Goal: Transaction & Acquisition: Obtain resource

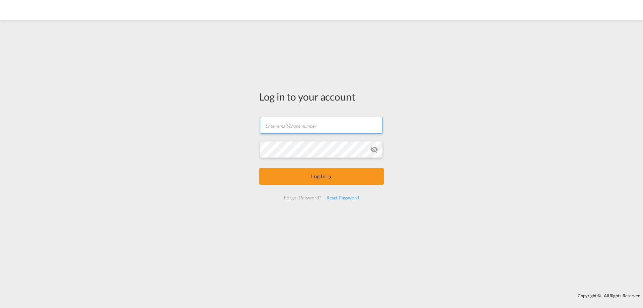
type input "yulia@aviram.co.il"
click at [315, 189] on form "yulia@aviram.co.il Password field is required Log In Forgot Password? Reset Pas…" at bounding box center [321, 158] width 125 height 96
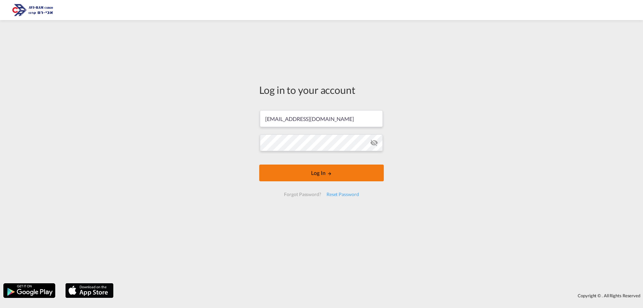
click at [314, 174] on button "Log In" at bounding box center [321, 172] width 125 height 17
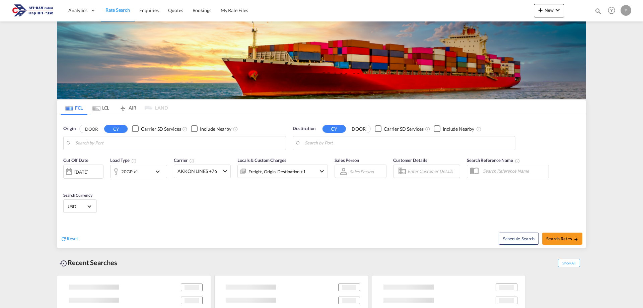
type input "Qingdao Pt, CNQDG"
type input "Ashdod, ILASH"
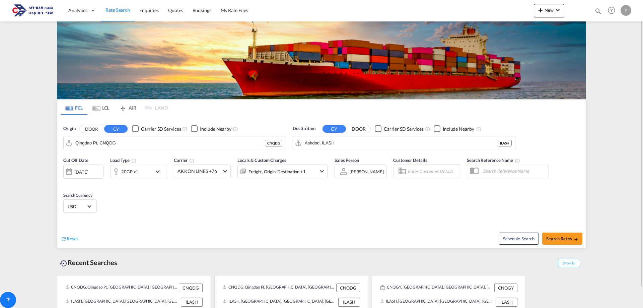
click at [160, 172] on md-icon "icon-chevron-down" at bounding box center [159, 171] width 11 height 8
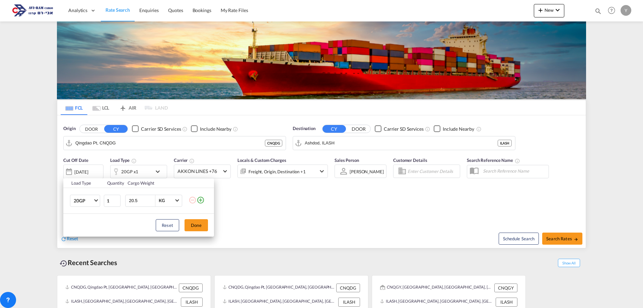
drag, startPoint x: 141, startPoint y: 202, endPoint x: 114, endPoint y: 208, distance: 26.7
click at [114, 208] on tr "20GP 20GP 40GP 40HC 45HC 20RE 40RE 40HR 20OT 40OT 20FR 40FR 40NR 20NR 45S 20TK …" at bounding box center [138, 200] width 151 height 26
type input "5000"
click at [198, 223] on button "Done" at bounding box center [195, 225] width 23 height 12
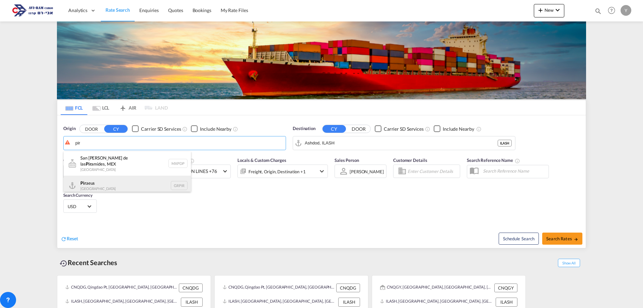
click at [128, 178] on div "Pir aeus Greece GRPIR" at bounding box center [127, 185] width 127 height 20
type input "Piraeus, GRPIR"
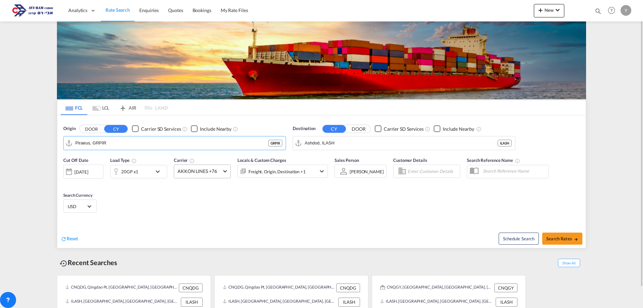
click at [227, 174] on md-select-value "AKKON LINES +76" at bounding box center [202, 171] width 56 height 13
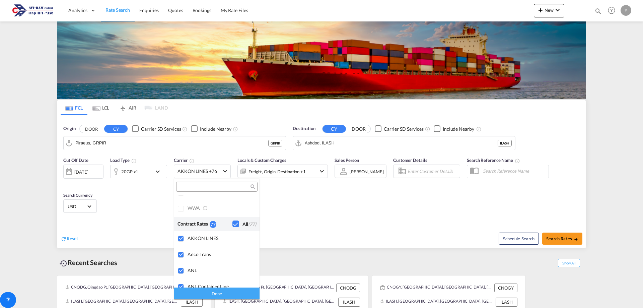
click at [232, 224] on div "Checkbox No Ink" at bounding box center [235, 223] width 7 height 7
click at [203, 189] on input "search" at bounding box center [214, 187] width 72 height 6
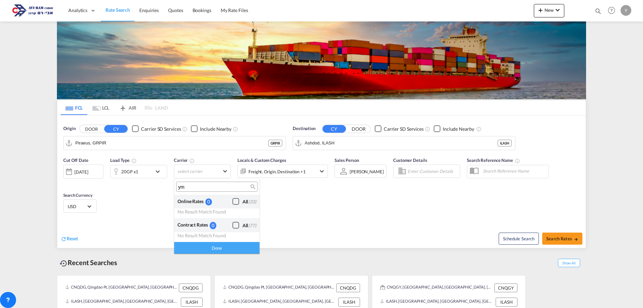
scroll to position [0, 0]
type input "y"
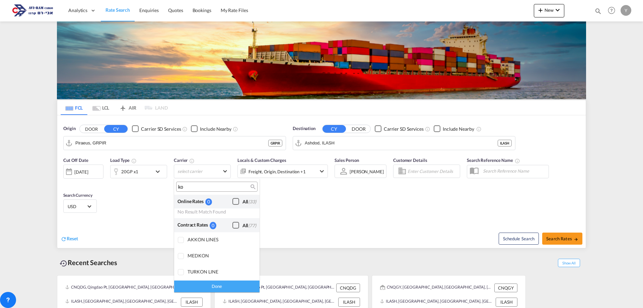
type input "k"
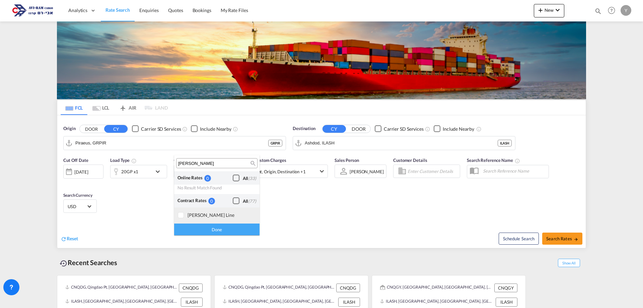
type input "YAN"
click at [178, 215] on div at bounding box center [181, 215] width 7 height 7
click at [188, 230] on div "Done" at bounding box center [216, 229] width 85 height 12
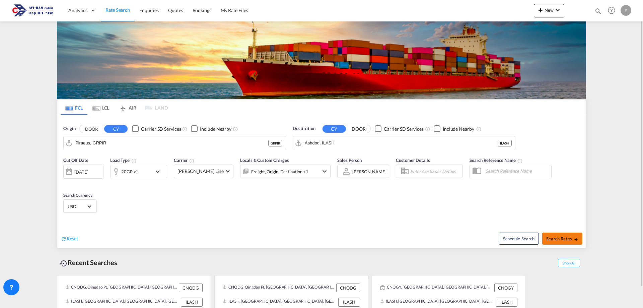
click at [566, 233] on button "Search Rates" at bounding box center [562, 238] width 40 height 12
type input "GRPIR to ILASH / 24 Aug 2025"
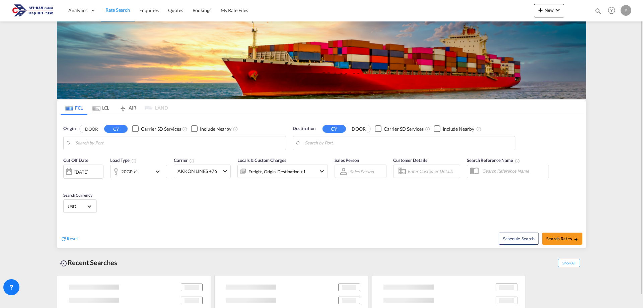
type input "Piraeus, GRPIR"
type input "Ashdod, ILASH"
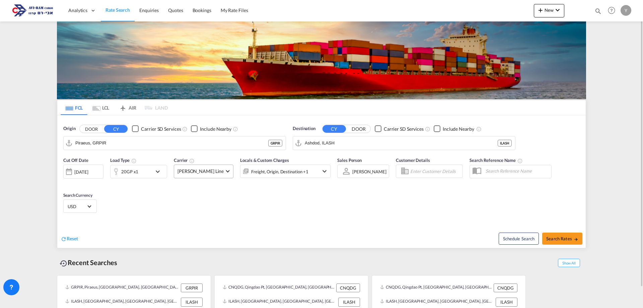
click at [222, 172] on md-select-value "[PERSON_NAME] Line" at bounding box center [203, 171] width 59 height 13
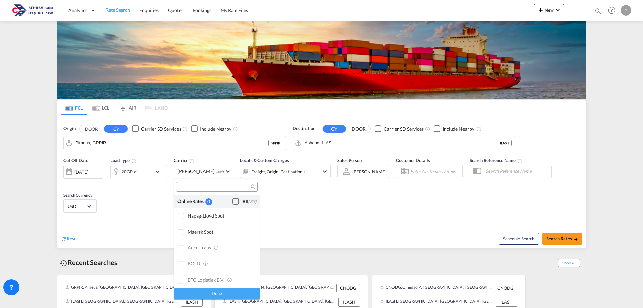
click at [235, 200] on div "Checkbox No Ink" at bounding box center [235, 201] width 7 height 7
click at [192, 298] on div "Done" at bounding box center [216, 293] width 85 height 12
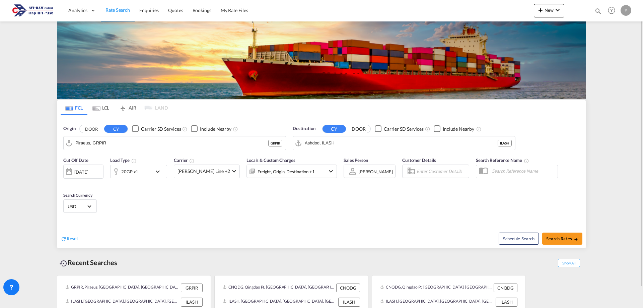
click at [558, 232] on div "Schedule Search Search Rates" at bounding box center [454, 235] width 262 height 26
click at [559, 238] on span "Search Rates" at bounding box center [562, 238] width 32 height 5
type input "GRPIR to ILASH / 24 Aug 2025"
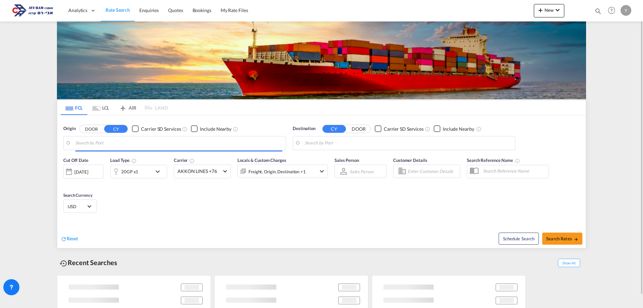
type input "Piraeus, GRPIR"
type input "Ashdod, ILASH"
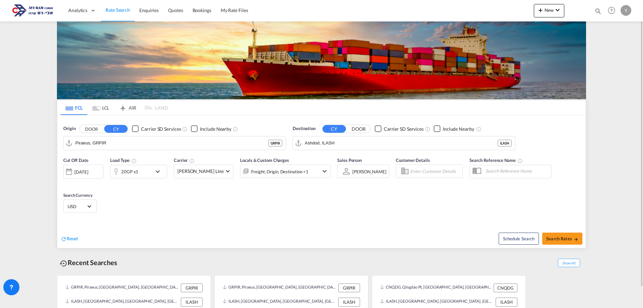
click at [88, 169] on div "[DATE]" at bounding box center [81, 172] width 14 height 6
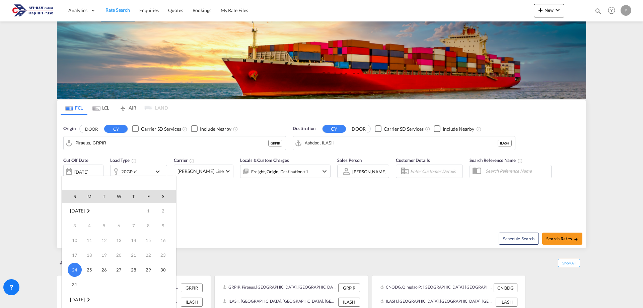
click at [147, 212] on td "1" at bounding box center [148, 210] width 15 height 15
click at [287, 250] on div at bounding box center [321, 154] width 643 height 308
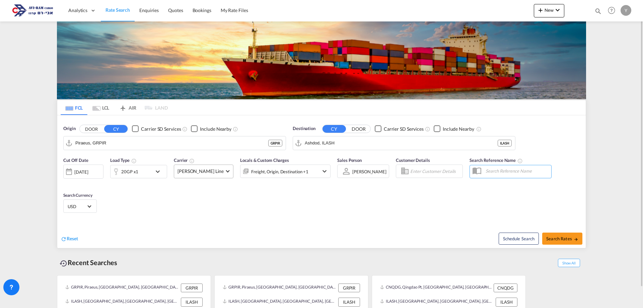
click at [218, 169] on span "[PERSON_NAME] Line" at bounding box center [200, 171] width 46 height 7
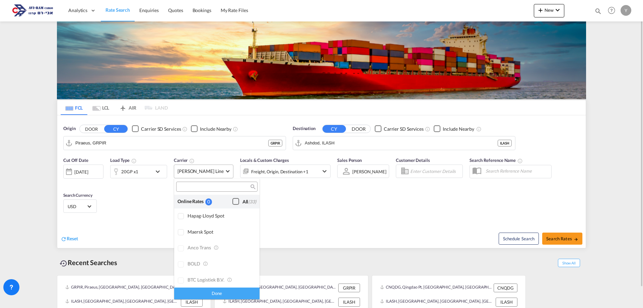
scroll to position [1702, 0]
click at [563, 247] on md-backdrop at bounding box center [321, 154] width 643 height 308
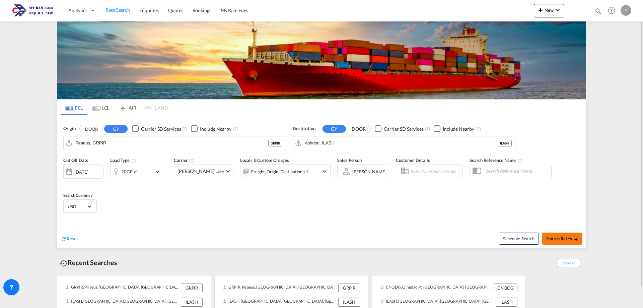
click at [563, 240] on span "Search Rates" at bounding box center [562, 238] width 32 height 5
type input "GRPIR to ILASH / 24 Aug 2025"
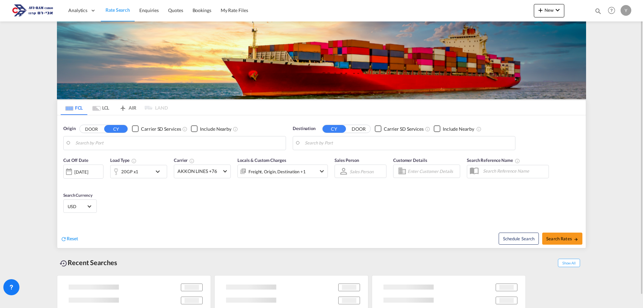
type input "Piraeus, GRPIR"
type input "Ashdod, ILASH"
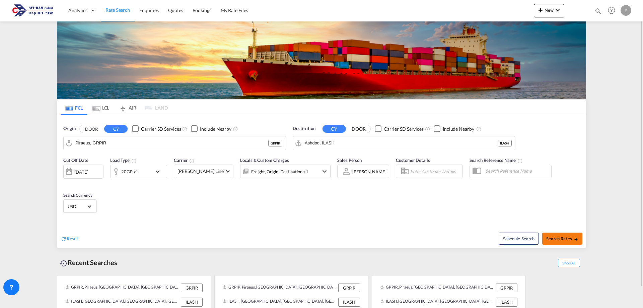
click at [558, 238] on span "Search Rates" at bounding box center [562, 238] width 32 height 5
type input "GRPIR to ILASH / 24 Aug 2025"
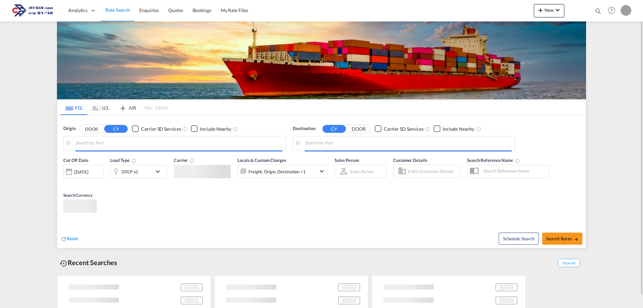
type input "[EMAIL_ADDRESS][DOMAIN_NAME]"
click at [325, 172] on div "Locals & Custom Charges Freight, Origin, Destination +1" at bounding box center [282, 171] width 90 height 28
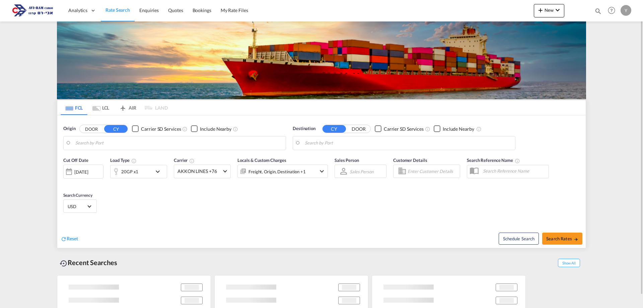
type input "Piraeus, GRPIR"
type input "Ashdod, ILASH"
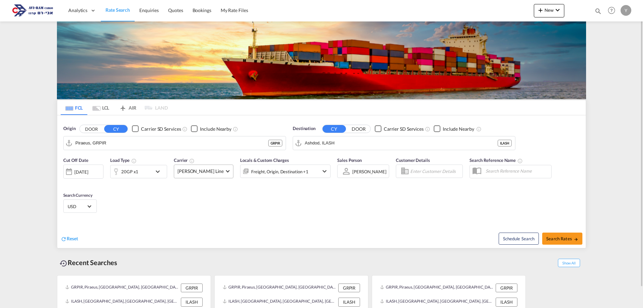
click at [220, 172] on span "[PERSON_NAME] Line" at bounding box center [200, 171] width 46 height 7
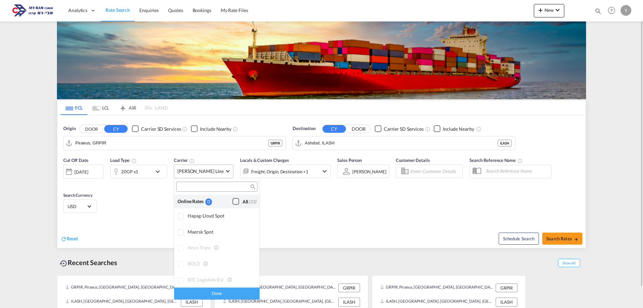
scroll to position [1702, 0]
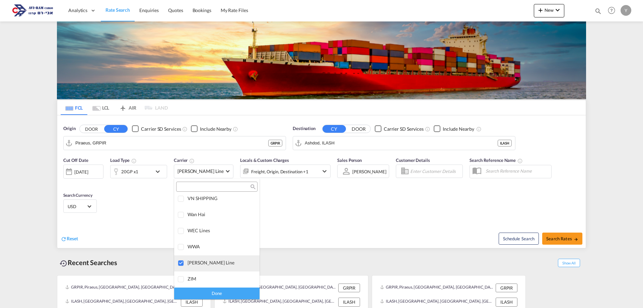
click at [180, 260] on div at bounding box center [181, 263] width 7 height 7
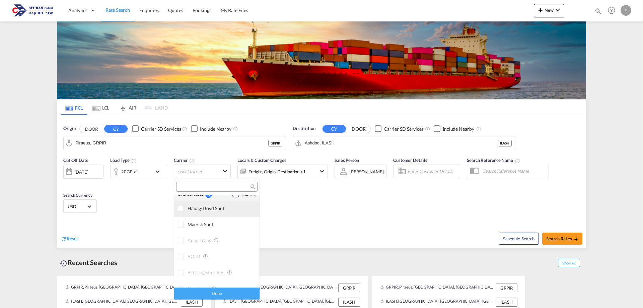
scroll to position [0, 0]
click at [235, 201] on div "Checkbox No Ink" at bounding box center [235, 201] width 7 height 7
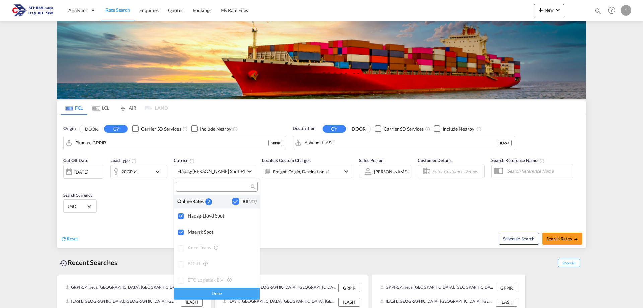
click at [211, 292] on div "Done" at bounding box center [216, 293] width 85 height 12
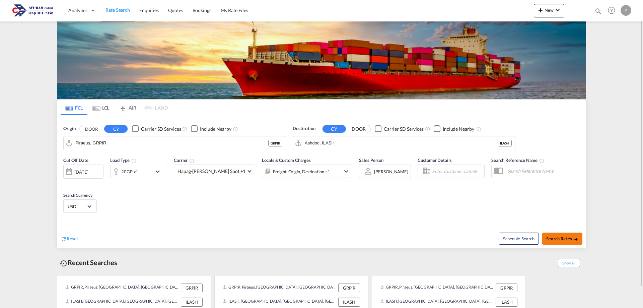
click at [579, 242] on button "Search Rates" at bounding box center [562, 238] width 40 height 12
type input "GRPIR to ILASH / 24 Aug 2025"
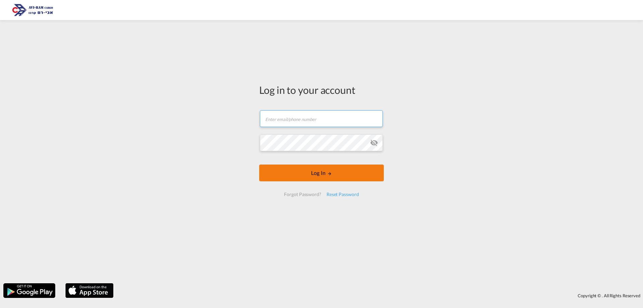
type input "[EMAIL_ADDRESS][DOMAIN_NAME]"
click at [341, 166] on button "Log In" at bounding box center [321, 172] width 125 height 17
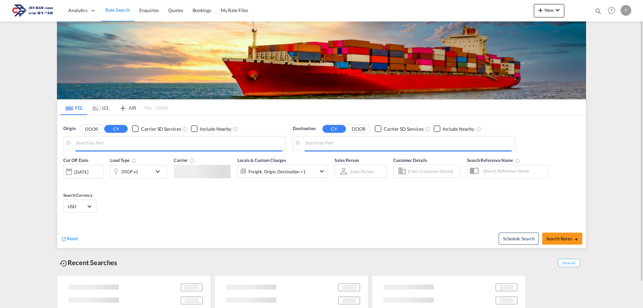
type input "Piraeus, GRPIR"
type input "Ashdod, ILASH"
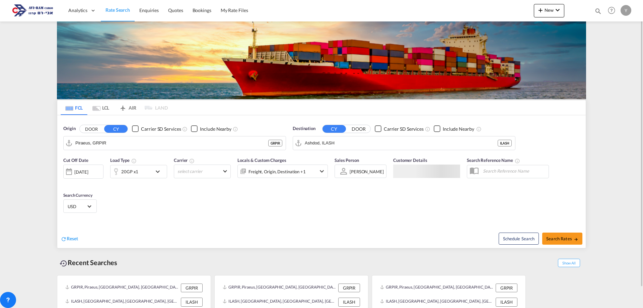
click at [103, 111] on md-tab-item "LCL" at bounding box center [100, 107] width 27 height 15
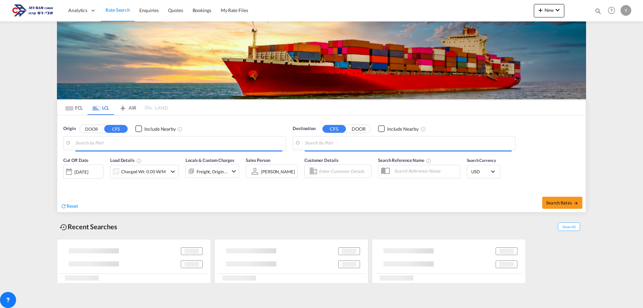
click at [114, 142] on body "Analytics Dashboard Rate Search Enquiries Quotes Bookings" at bounding box center [321, 154] width 643 height 308
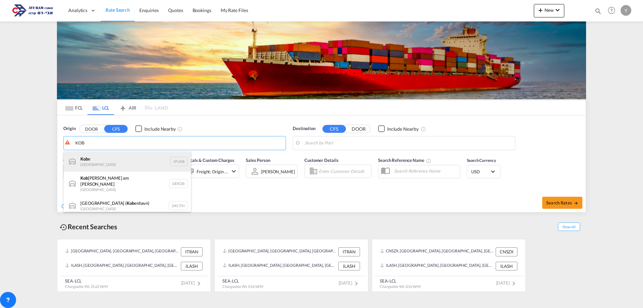
click at [100, 155] on div "Kob e [GEOGRAPHIC_DATA] JPUKB" at bounding box center [127, 161] width 127 height 20
type input "Kobe, JPUKB"
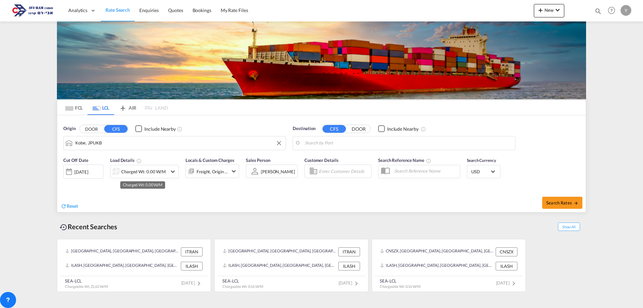
click at [147, 174] on div "Charged Wt: 0.00 W/M" at bounding box center [143, 171] width 45 height 9
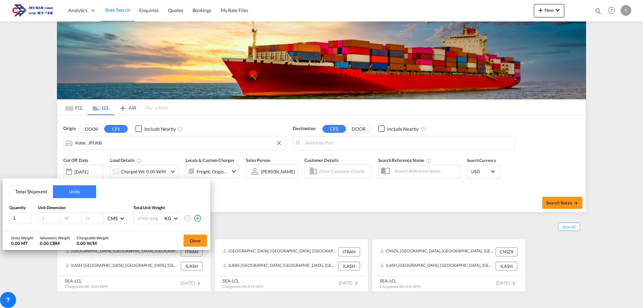
click at [47, 220] on input "number" at bounding box center [51, 218] width 18 height 6
click at [52, 218] on input "number" at bounding box center [51, 218] width 18 height 6
type input "2360"
type input "1670"
type input "2550"
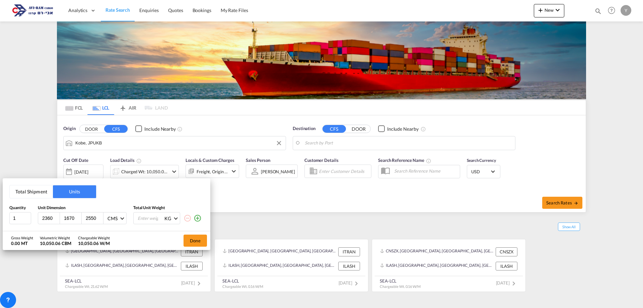
click at [138, 217] on input "number" at bounding box center [150, 217] width 27 height 11
type input "1665"
click at [200, 218] on md-icon "icon-plus-circle-outline" at bounding box center [197, 218] width 8 height 8
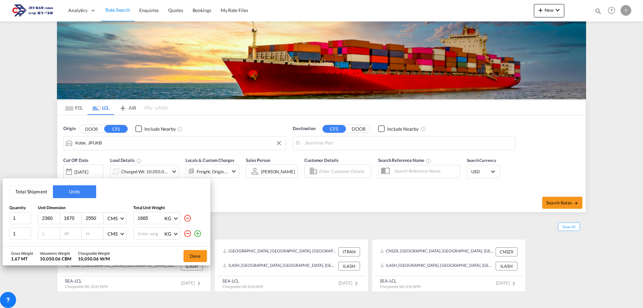
click at [49, 232] on input "number" at bounding box center [51, 233] width 18 height 6
type input "1140"
type input "1170"
type input "2270"
click at [153, 236] on input "number" at bounding box center [150, 233] width 27 height 11
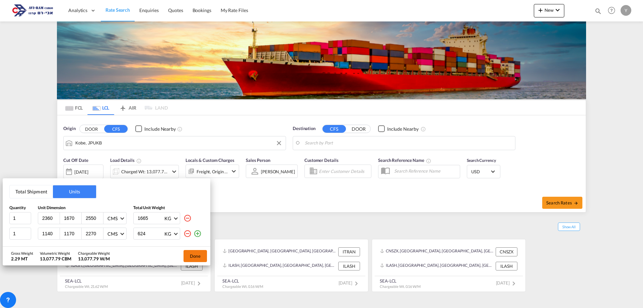
type input "624"
click at [189, 253] on button "Done" at bounding box center [194, 256] width 23 height 12
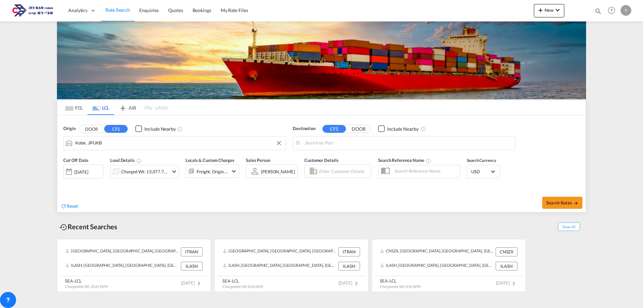
click at [322, 141] on body "Analytics Dashboard Rate Search Enquiries Quotes Bookings" at bounding box center [321, 154] width 643 height 308
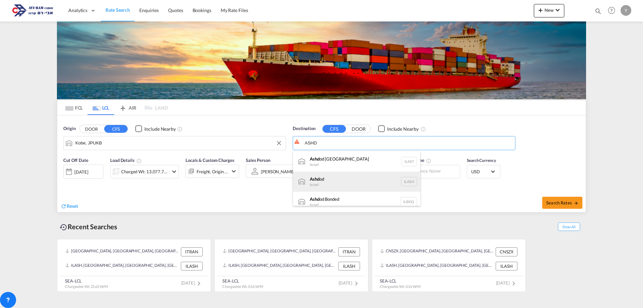
click at [309, 179] on div "Ashd od [GEOGRAPHIC_DATA] [GEOGRAPHIC_DATA]" at bounding box center [356, 181] width 127 height 20
type input "Ashdod, ILASH"
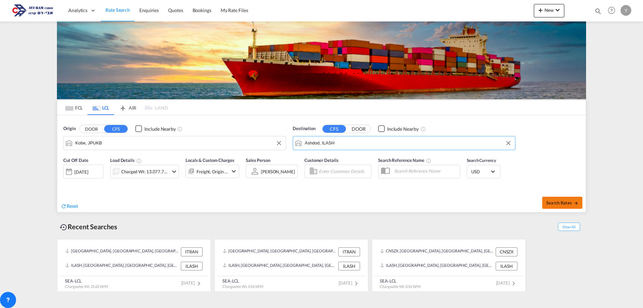
click at [544, 200] on button "Search Rates" at bounding box center [562, 203] width 40 height 12
type input "JPUKB to ILASH / [DATE]"
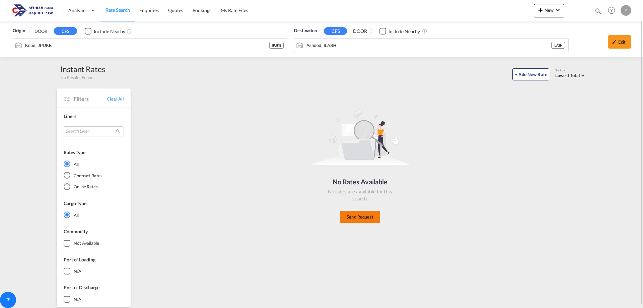
click at [356, 214] on button "Send Request" at bounding box center [360, 217] width 40 height 12
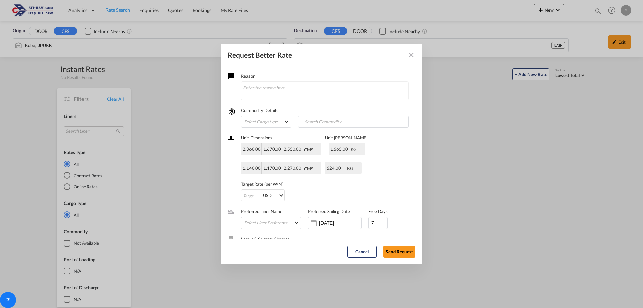
click at [412, 53] on md-icon "Close dialog" at bounding box center [411, 55] width 8 height 8
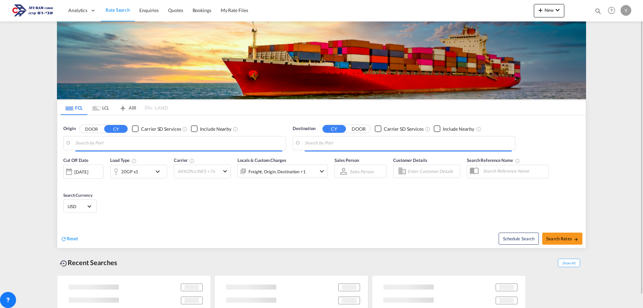
type input "Piraeus, GRPIR"
type input "Ashdod, ILASH"
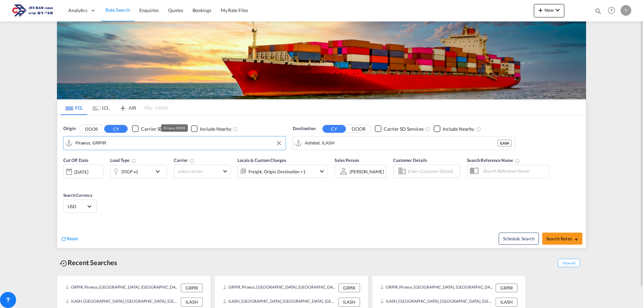
click at [125, 143] on input "Piraeus, GRPIR" at bounding box center [178, 143] width 207 height 10
click at [103, 112] on md-tab-item "LCL" at bounding box center [100, 107] width 27 height 15
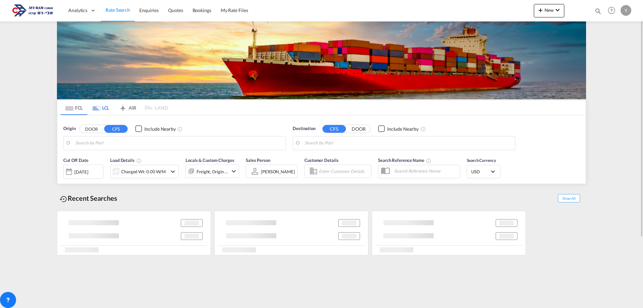
click at [102, 109] on md-tab-item "LCL" at bounding box center [100, 107] width 27 height 15
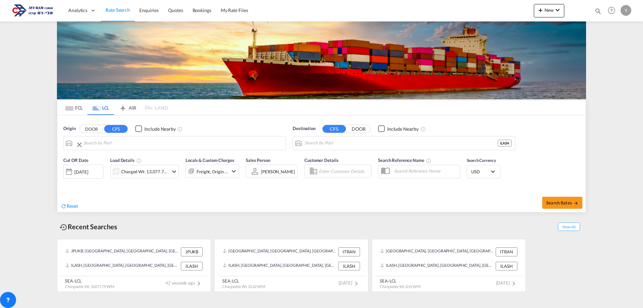
type input "Kobe, JPUKB"
type input "Ashdod, ILASH"
click at [548, 204] on span "Search Rates" at bounding box center [562, 202] width 32 height 5
type input "JPUKB to ILASH / [DATE]"
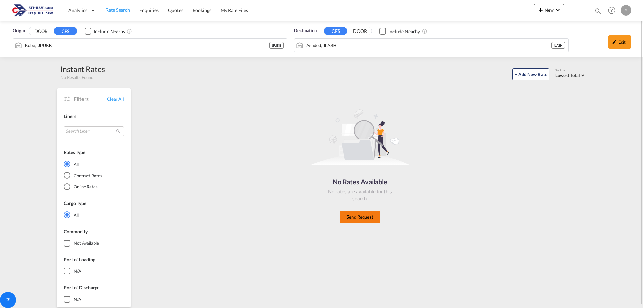
click at [363, 220] on button "Send Request" at bounding box center [360, 217] width 40 height 12
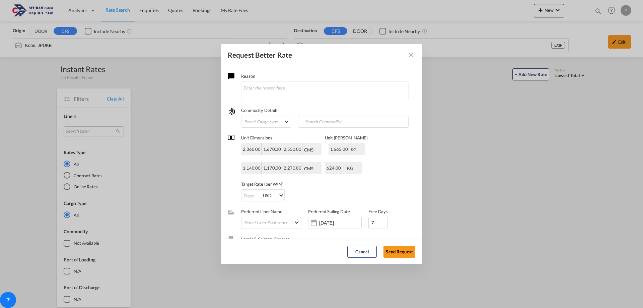
click at [414, 56] on md-icon "Close dialog" at bounding box center [411, 55] width 8 height 8
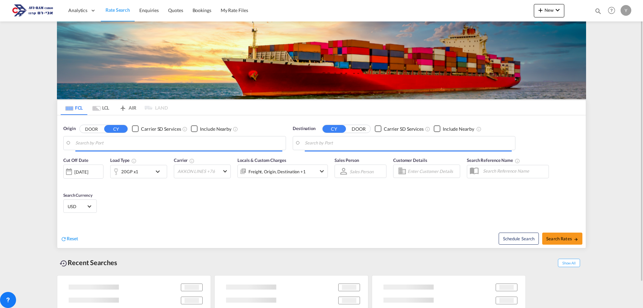
type input "Piraeus, GRPIR"
type input "Ashdod, ILASH"
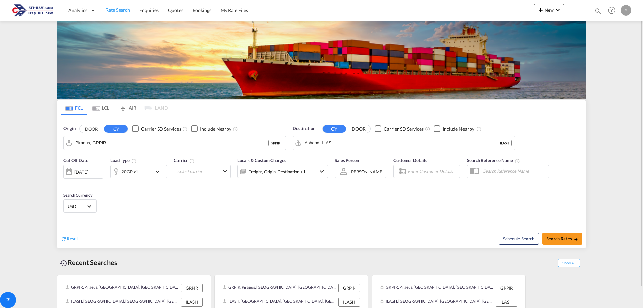
click at [101, 107] on md-tab-item "LCL" at bounding box center [100, 107] width 27 height 15
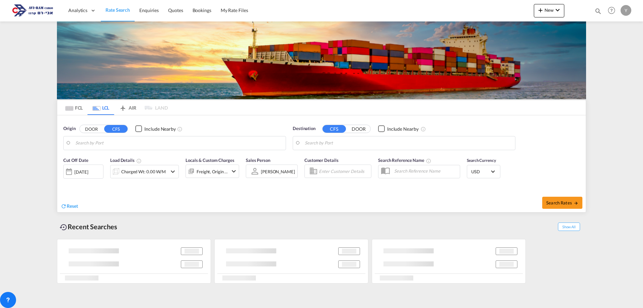
type input "Kobe, JPUKB"
type input "Ashdod, ILASH"
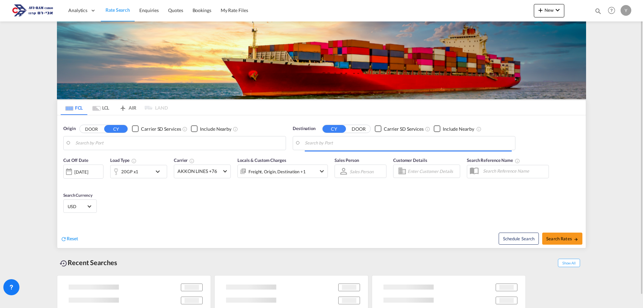
type input "Piraeus, GRPIR"
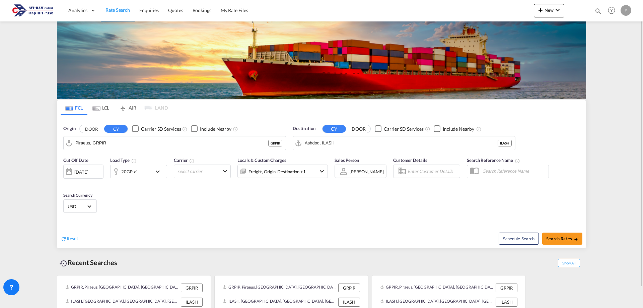
click at [200, 235] on div "Reset" at bounding box center [192, 233] width 262 height 18
click at [344, 146] on input "Ashdod, ILASH" at bounding box center [408, 143] width 207 height 10
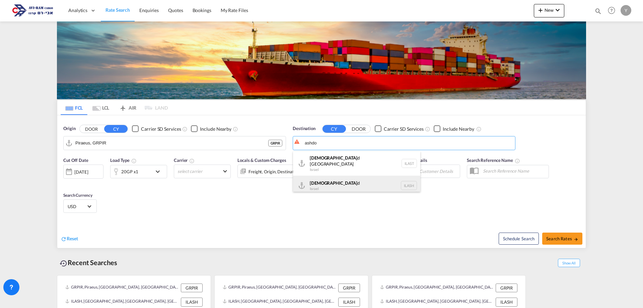
click at [308, 180] on div "Ashdo d Israel ILASH" at bounding box center [356, 185] width 127 height 20
type input "Ashdod, ILASH"
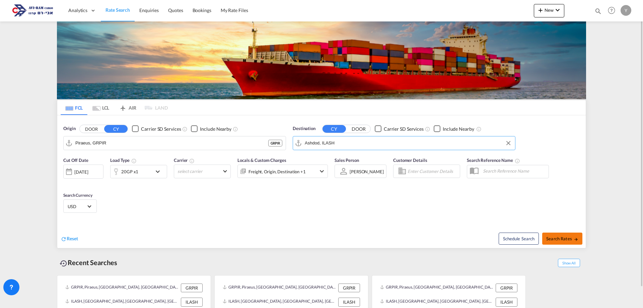
click at [558, 237] on span "Search Rates" at bounding box center [562, 238] width 32 height 5
type input "GRPIR to ILASH / 24 Aug 2025"
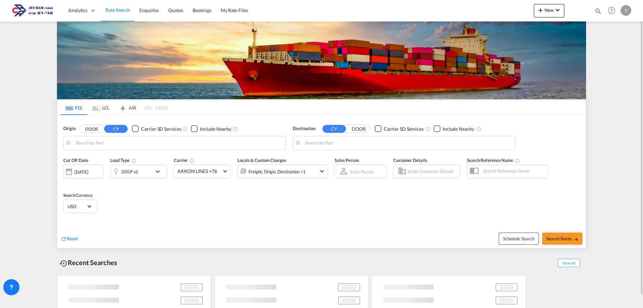
type input "Piraeus, GRPIR"
type input "Ashdod, ILASH"
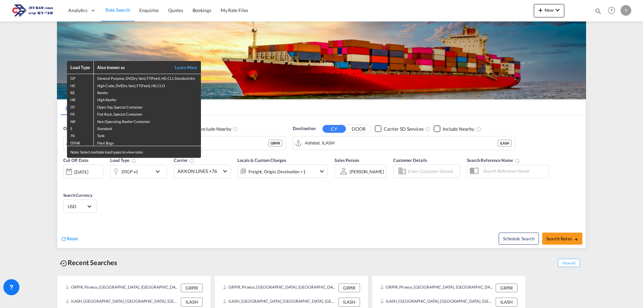
click at [153, 263] on div "Load Type Also known as Learn More GP General Purpose, DV(Dry Van), FT(Feet), H…" at bounding box center [321, 154] width 643 height 308
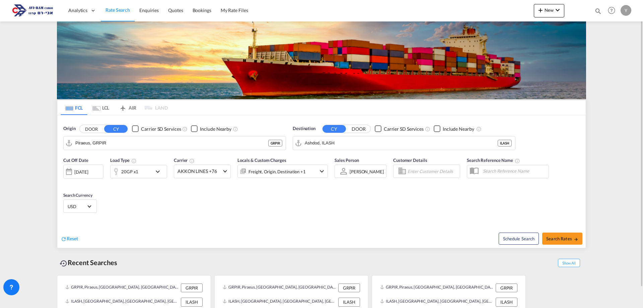
click at [106, 107] on md-tab-item "LCL" at bounding box center [100, 107] width 27 height 15
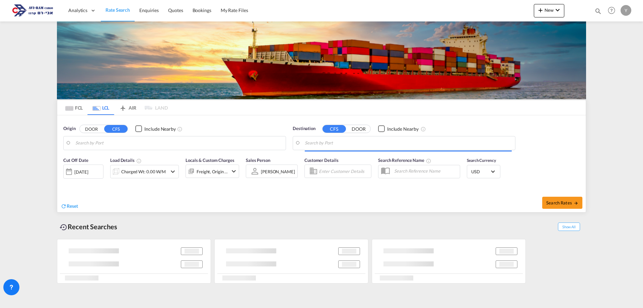
type input "Kobe, JPUKB"
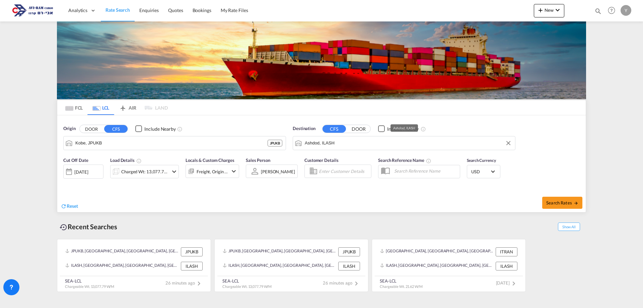
click at [350, 146] on input "Ashdod, ILASH" at bounding box center [408, 143] width 207 height 10
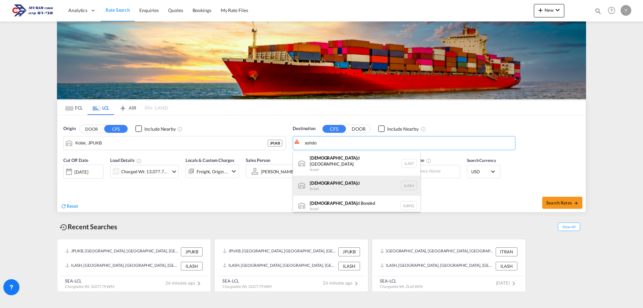
click at [340, 175] on div "Ashdo d Israel ILASH" at bounding box center [356, 185] width 127 height 20
type input "Ashdod, ILASH"
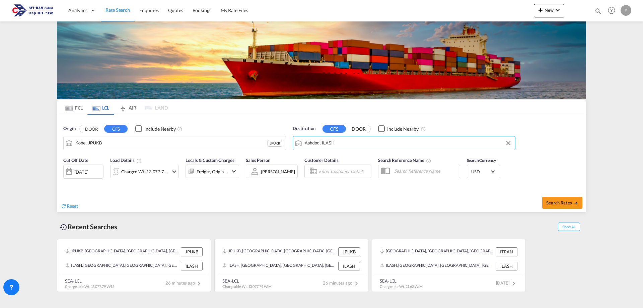
click at [557, 194] on div "Search Rates" at bounding box center [454, 202] width 262 height 19
click at [555, 205] on span "Search Rates" at bounding box center [562, 202] width 32 height 5
type input "JPUKB to ILASH / [DATE]"
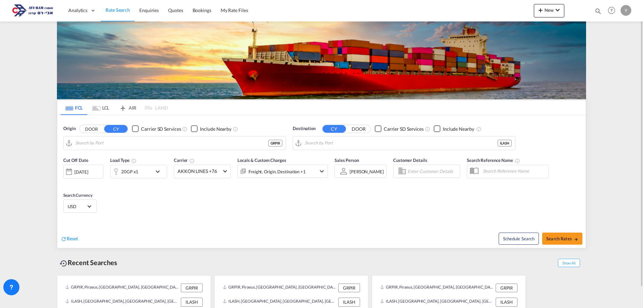
type input "Piraeus, GRPIR"
type input "Ashdod, ILASH"
click at [107, 109] on md-tab-item "LCL" at bounding box center [100, 107] width 27 height 15
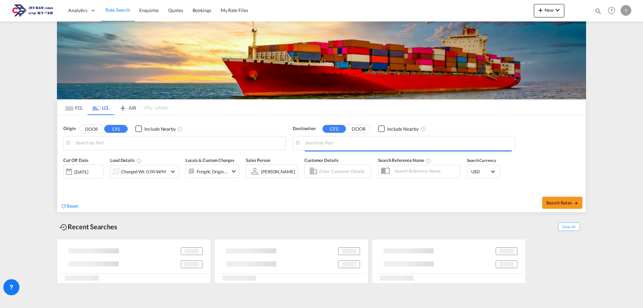
type input "Kobe, JPUKB"
type input "Ashdod, ILASH"
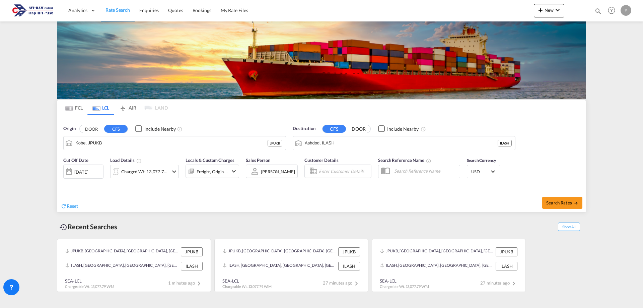
click at [298, 193] on div "Reset" at bounding box center [192, 200] width 262 height 18
click at [174, 173] on md-icon "icon-chevron-down" at bounding box center [174, 171] width 8 height 8
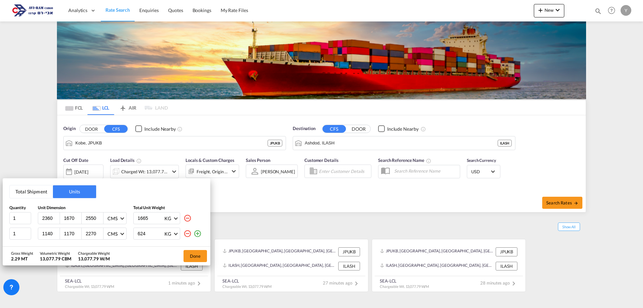
click at [344, 145] on div "Total Shipment Units Quantity Unit Dimension Total Unit Weight 1 2360 1670 2550…" at bounding box center [321, 154] width 643 height 308
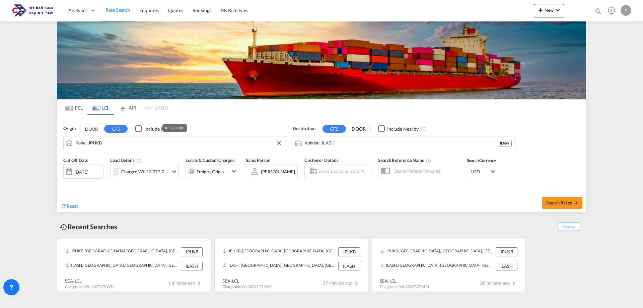
click at [87, 142] on input "Kobe, JPUKB" at bounding box center [178, 143] width 207 height 10
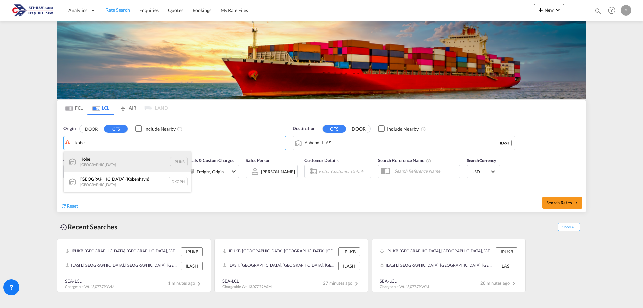
click at [105, 161] on div "Kobe Japan JPUKB" at bounding box center [127, 161] width 127 height 20
type input "Kobe, JPUKB"
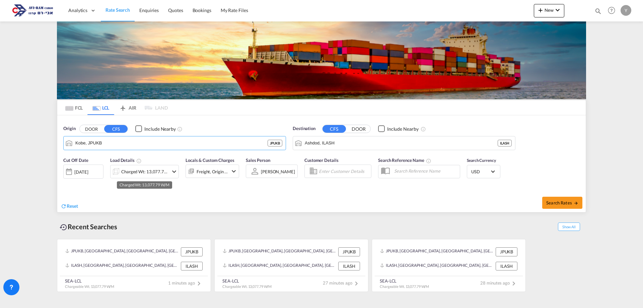
click at [163, 171] on div "Charged Wt: 13,077.79 W/M" at bounding box center [144, 171] width 47 height 9
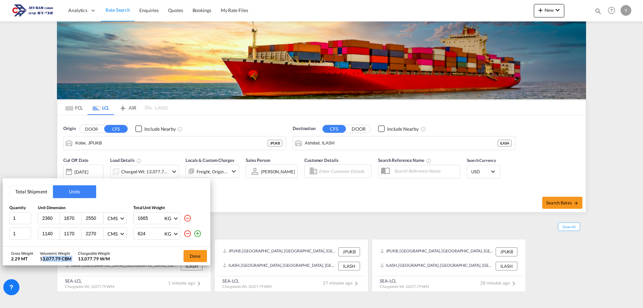
drag, startPoint x: 41, startPoint y: 257, endPoint x: 75, endPoint y: 255, distance: 34.9
click at [75, 255] on div "Gross Weight 2.29 MT Volumetric Weight 13,077.79 CBM Chargeable Weight 13,077.7…" at bounding box center [63, 255] width 105 height 19
type input "1671"
click at [78, 217] on input "1671" at bounding box center [72, 218] width 18 height 6
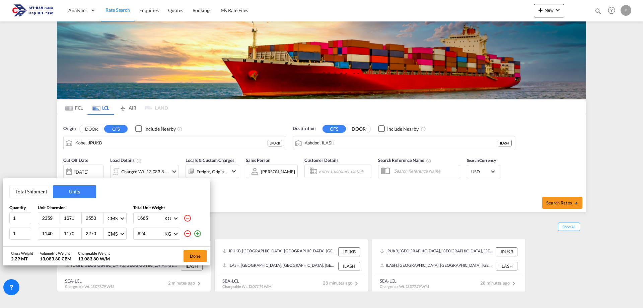
click at [56, 219] on input "2359" at bounding box center [51, 218] width 18 height 6
type input "2"
drag, startPoint x: 52, startPoint y: 235, endPoint x: 35, endPoint y: 239, distance: 17.1
click at [35, 239] on div "1 1140 1170 2270 CMS CMS Inches 624 KG KG LB" at bounding box center [106, 233] width 194 height 12
drag, startPoint x: 73, startPoint y: 233, endPoint x: 44, endPoint y: 235, distance: 29.2
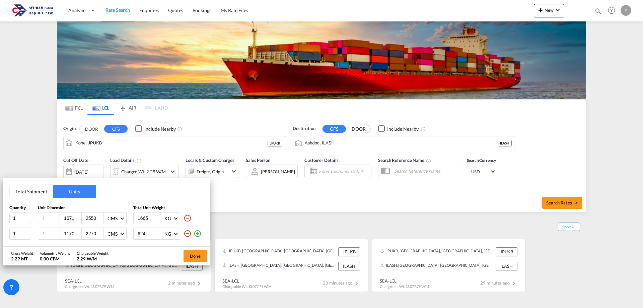
click at [44, 235] on div "1170 2270 CMS CMS Inches" at bounding box center [82, 233] width 89 height 12
drag, startPoint x: 77, startPoint y: 219, endPoint x: 60, endPoint y: 218, distance: 16.8
click at [63, 218] on input "1668" at bounding box center [72, 218] width 18 height 6
drag, startPoint x: 70, startPoint y: 217, endPoint x: 29, endPoint y: 214, distance: 41.0
click at [29, 214] on div "1 1668 2550 CMS CMS Inches 1665 KG KG LB" at bounding box center [106, 218] width 194 height 12
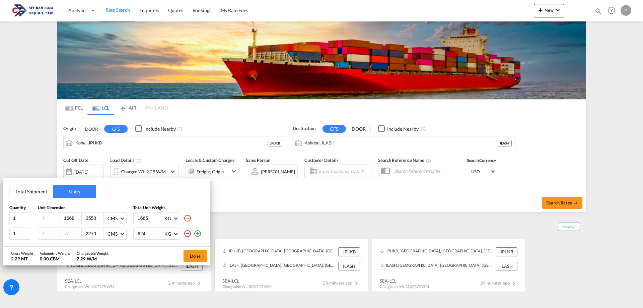
type input "68"
click at [69, 219] on input "68" at bounding box center [72, 218] width 18 height 6
drag, startPoint x: 97, startPoint y: 217, endPoint x: 63, endPoint y: 220, distance: 33.9
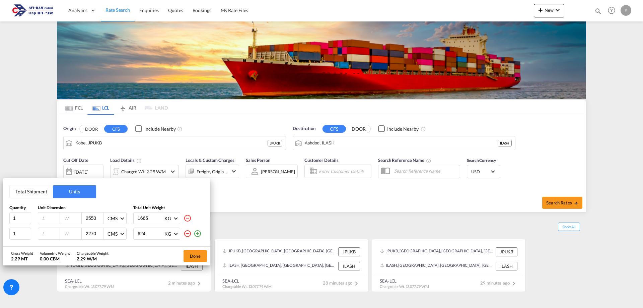
click at [63, 220] on div "2550 CMS CMS Inches" at bounding box center [82, 218] width 89 height 12
type input "2268"
click at [96, 233] on input "2268" at bounding box center [94, 233] width 18 height 6
drag, startPoint x: 96, startPoint y: 233, endPoint x: 62, endPoint y: 228, distance: 34.2
click at [62, 228] on div "2268 CMS CMS Inches" at bounding box center [82, 233] width 89 height 12
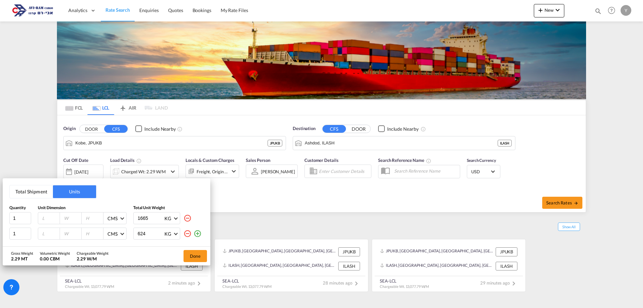
click at [38, 217] on div at bounding box center [49, 217] width 22 height 11
click at [42, 218] on input "number" at bounding box center [51, 218] width 18 height 6
type input "236"
type input "167"
type input "255"
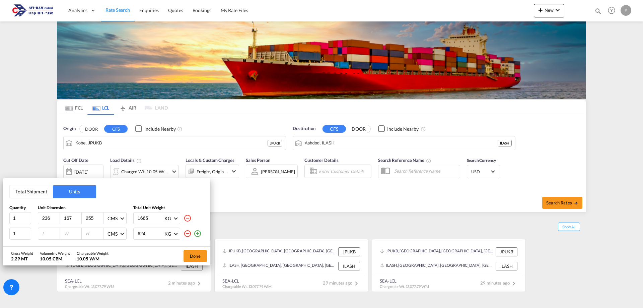
click at [47, 236] on input "number" at bounding box center [51, 233] width 18 height 6
type input "114"
type input "117"
type input "227"
click at [202, 258] on button "Done" at bounding box center [194, 256] width 23 height 12
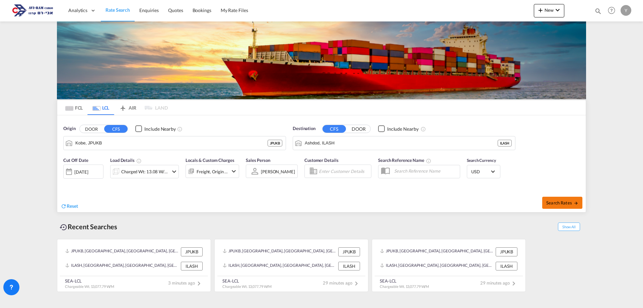
click at [563, 200] on span "Search Rates" at bounding box center [562, 202] width 32 height 5
type input "JPUKB to ILASH / [DATE]"
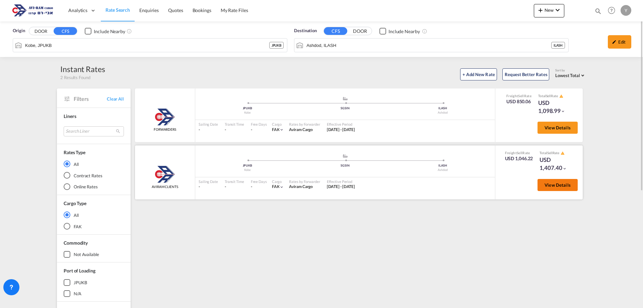
click at [547, 189] on button "View Details" at bounding box center [557, 185] width 40 height 12
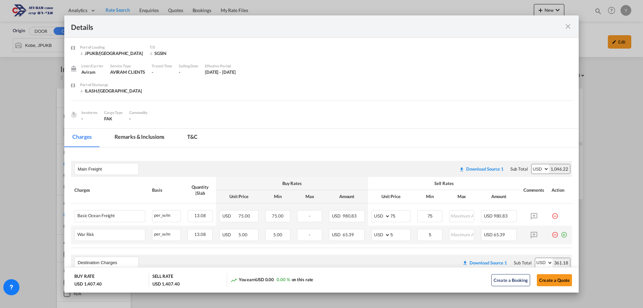
click at [551, 231] on md-icon "icon-minus-circle-outline red-400-fg pt-7" at bounding box center [554, 232] width 7 height 7
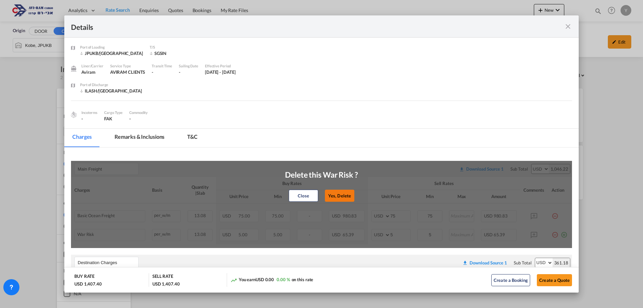
click at [325, 191] on button "Yes, Delete" at bounding box center [339, 195] width 29 height 12
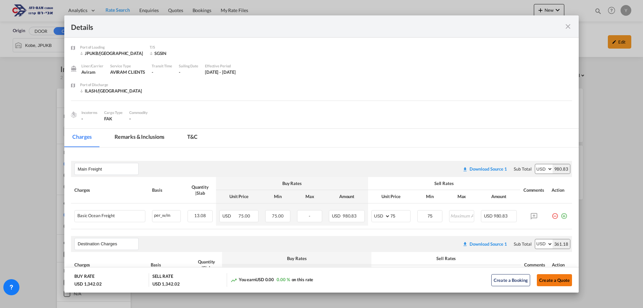
click at [546, 274] on button "Create a Quote" at bounding box center [554, 280] width 35 height 12
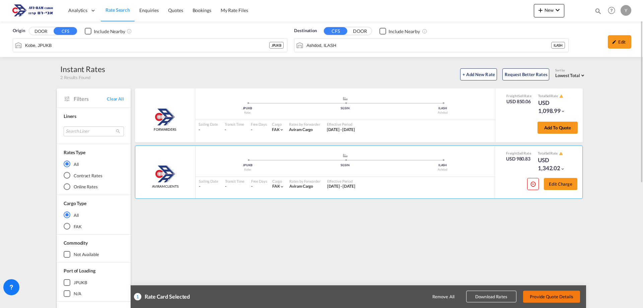
click at [549, 294] on button "Provide Quote Details" at bounding box center [551, 296] width 57 height 12
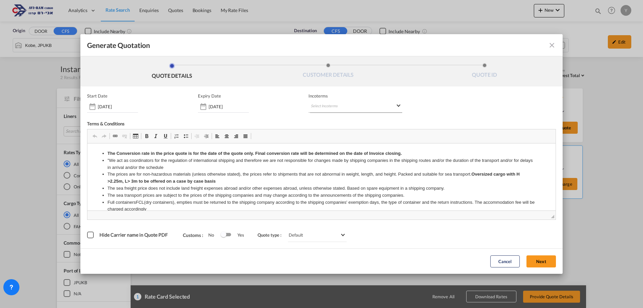
click at [391, 109] on md-select "Select Incoterms DPU - import Delivery at Place Unloaded FCA - import Free Carr…" at bounding box center [355, 106] width 94 height 12
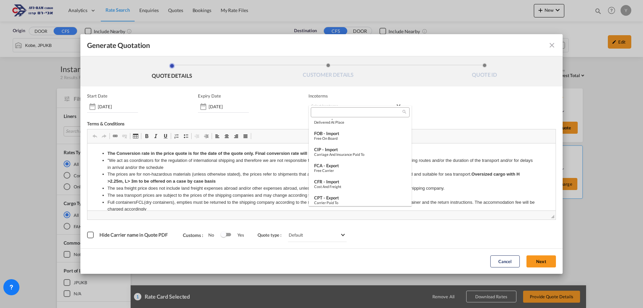
scroll to position [167, 0]
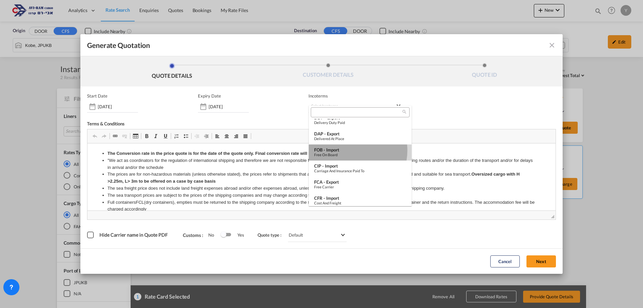
drag, startPoint x: 348, startPoint y: 150, endPoint x: 330, endPoint y: 63, distance: 89.2
click at [348, 150] on div "FOB - import" at bounding box center [360, 149] width 92 height 5
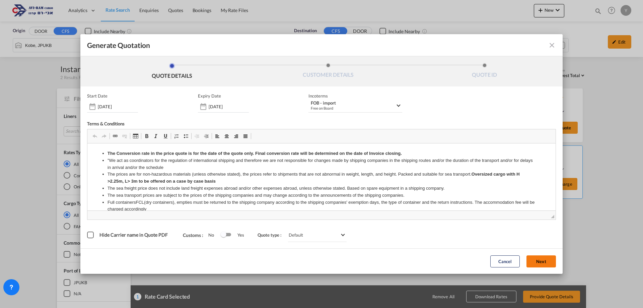
click at [532, 261] on button "Next" at bounding box center [540, 261] width 29 height 12
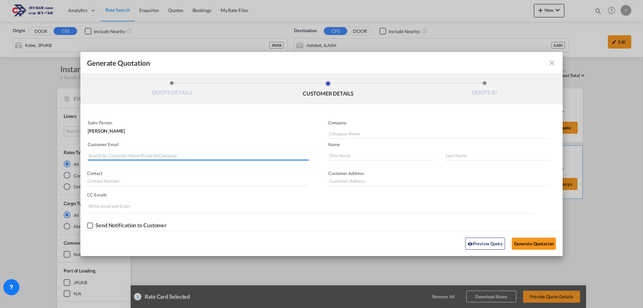
click at [107, 158] on input "Search by Customer Name/Email Id/Company" at bounding box center [198, 155] width 221 height 10
type input "sharp"
click at [131, 173] on div "SHAY GLASMAN Shay@energetica.co.il | SHARP ENERGY LTD" at bounding box center [198, 169] width 221 height 18
type input "SHARP ENERGY LTD"
type input "Shay@energetica.co.il"
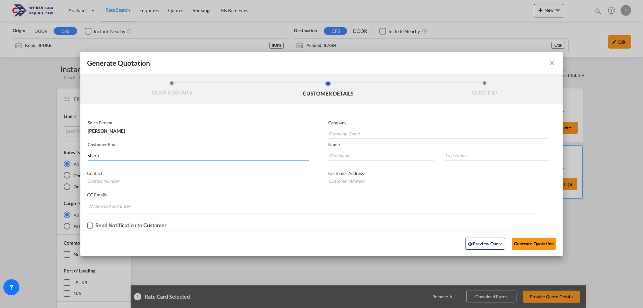
type input "SHAY"
type input "GLASMAN"
click at [525, 241] on button "Generate Quotation" at bounding box center [534, 243] width 44 height 12
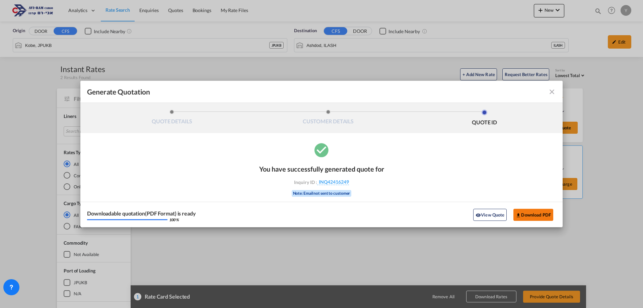
click at [529, 209] on button "Download PDF" at bounding box center [533, 215] width 40 height 12
click at [548, 93] on div "Generate QuotationQUOTE ..." at bounding box center [532, 92] width 47 height 8
drag, startPoint x: 554, startPoint y: 92, endPoint x: 317, endPoint y: 51, distance: 240.5
click at [555, 91] on md-icon "icon-close fg-AAA8AD cursor m-0" at bounding box center [552, 92] width 8 height 8
